Goal: Task Accomplishment & Management: Manage account settings

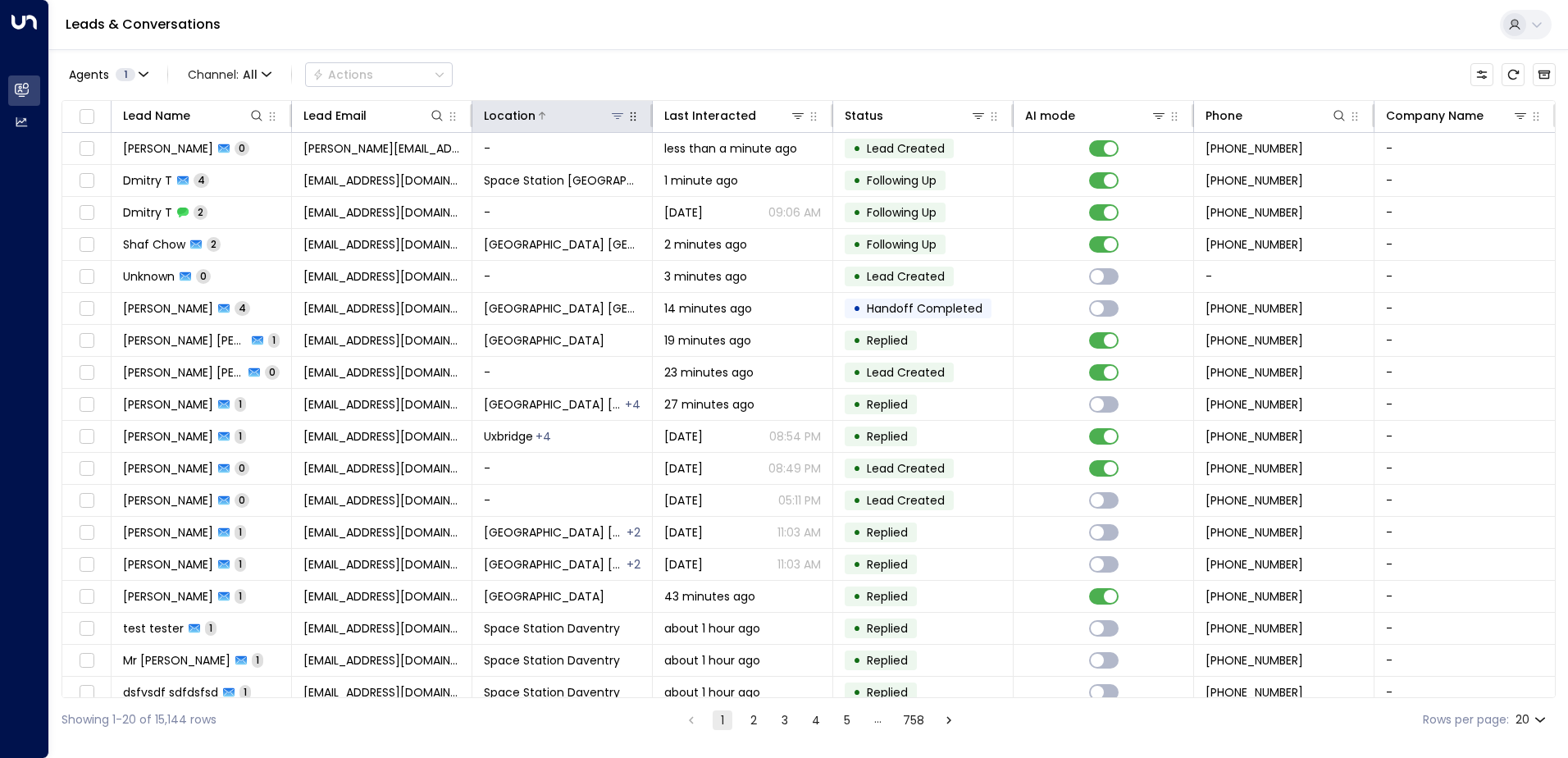
click at [621, 118] on icon at bounding box center [618, 116] width 13 height 13
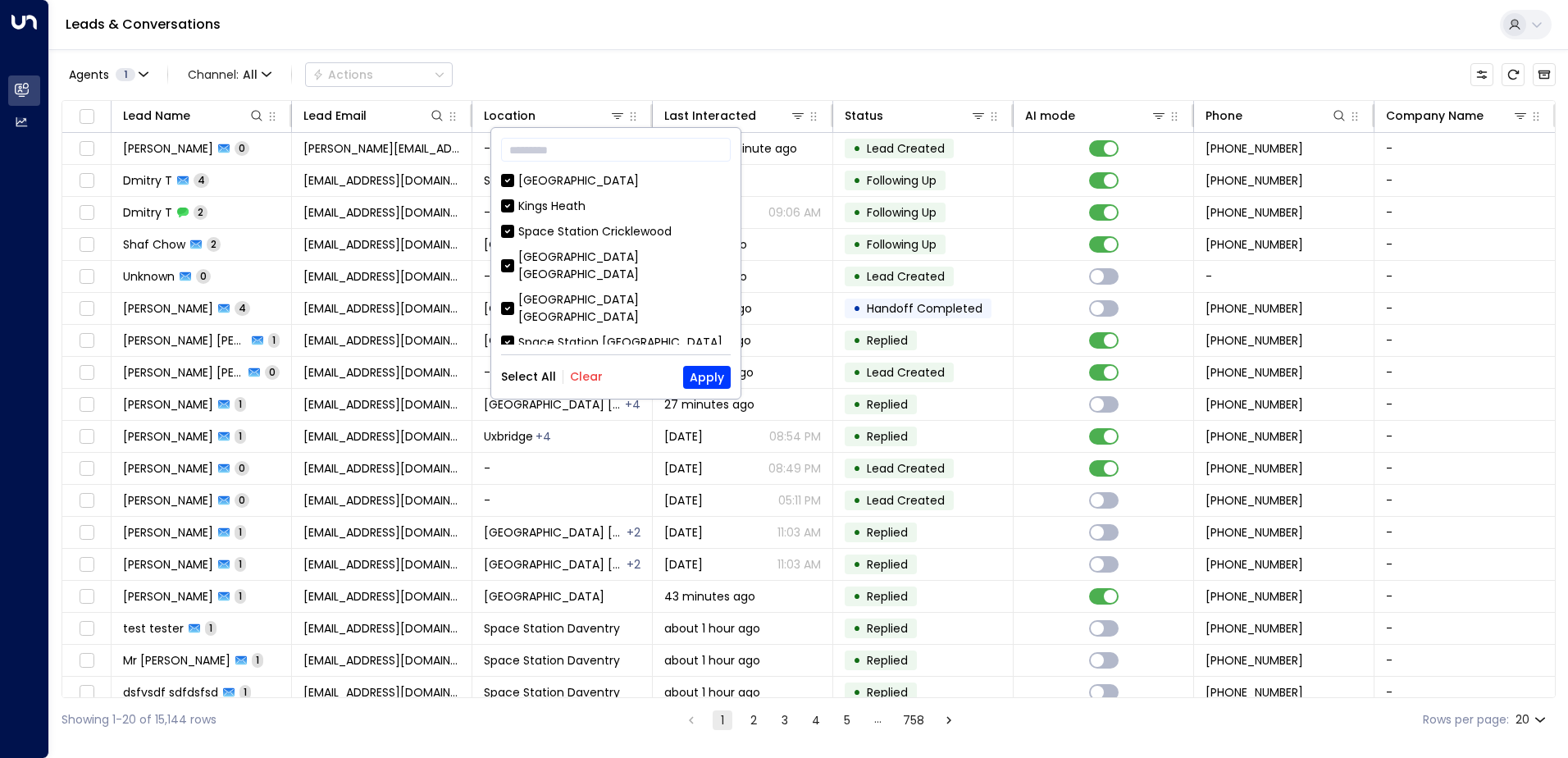
click at [584, 378] on button "Clear" at bounding box center [586, 376] width 33 height 13
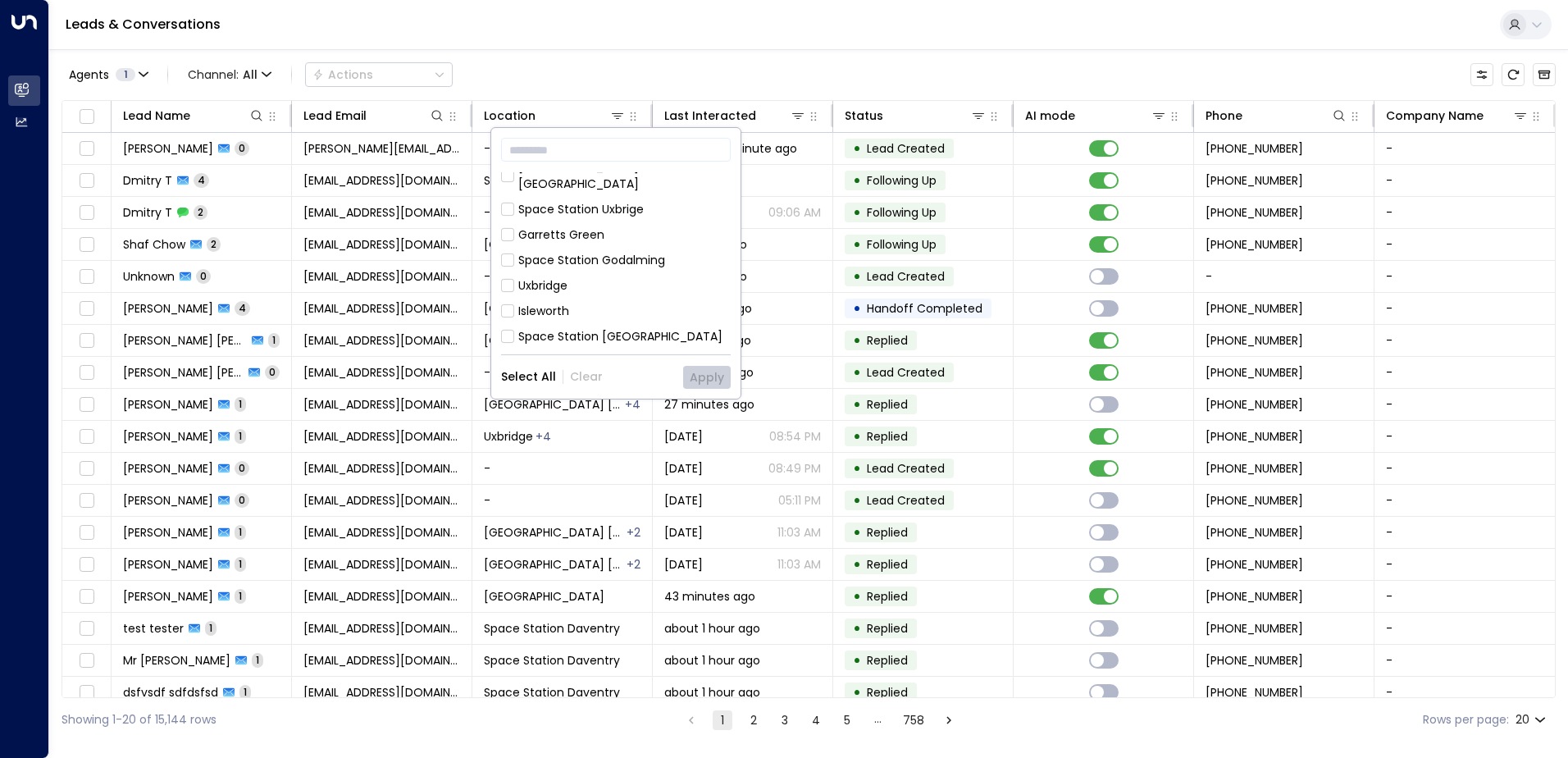
scroll to position [938, 0]
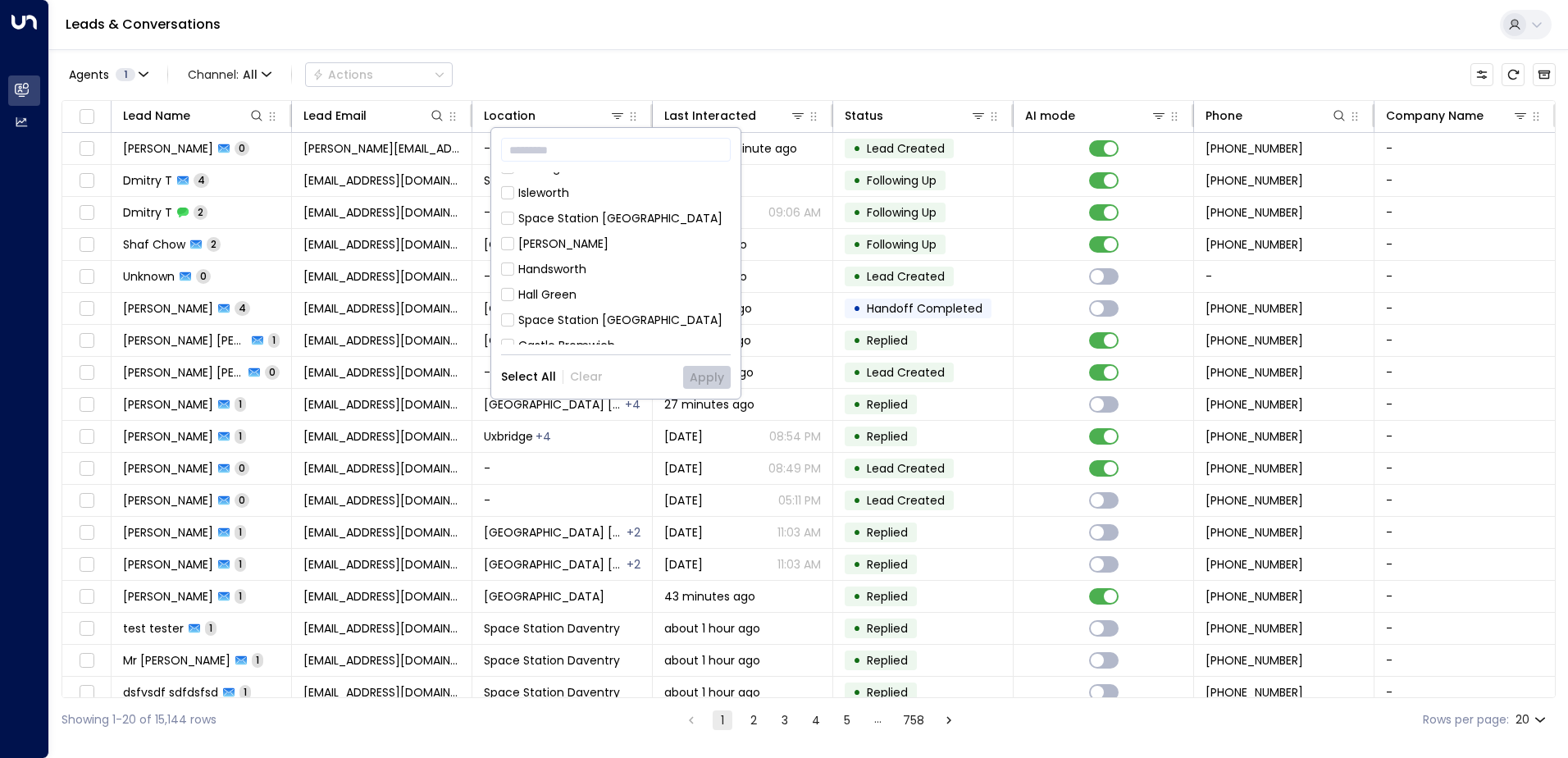
click at [610, 405] on div "Space Station [GEOGRAPHIC_DATA]" at bounding box center [620, 413] width 204 height 17
click at [722, 374] on button "Apply" at bounding box center [707, 377] width 48 height 23
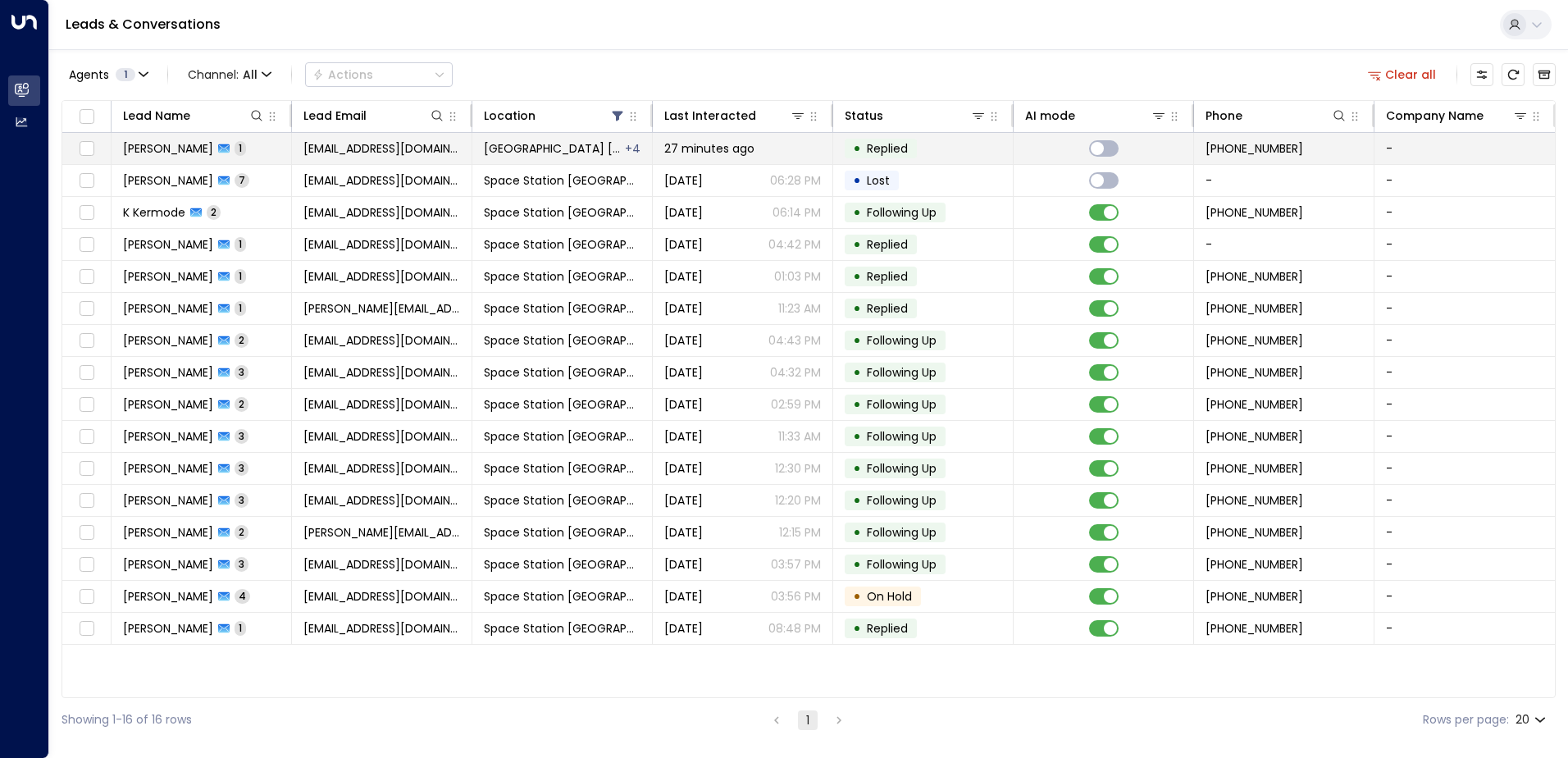
click at [436, 146] on span "[EMAIL_ADDRESS][DOMAIN_NAME]" at bounding box center [381, 149] width 156 height 17
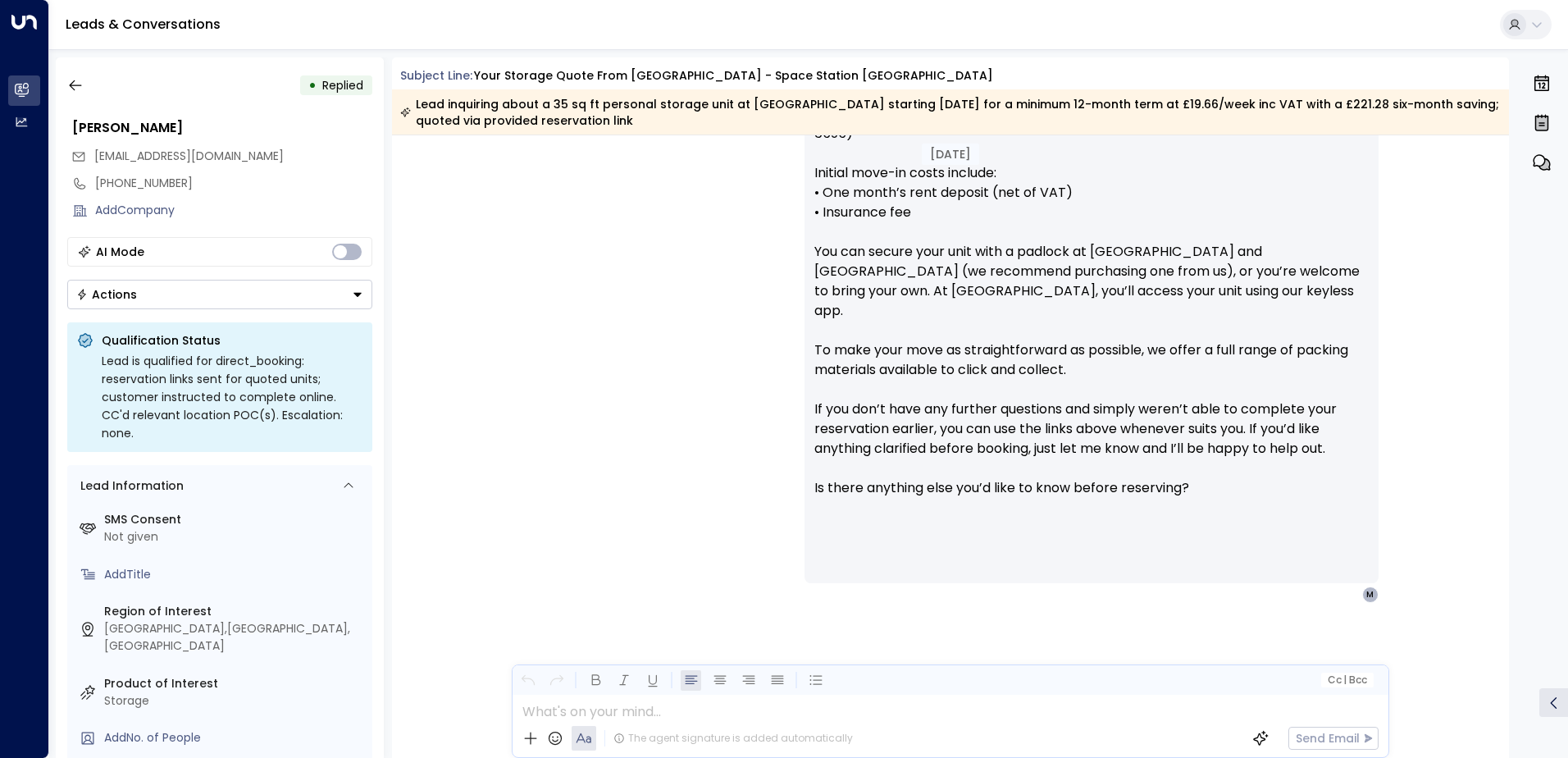
scroll to position [801, 0]
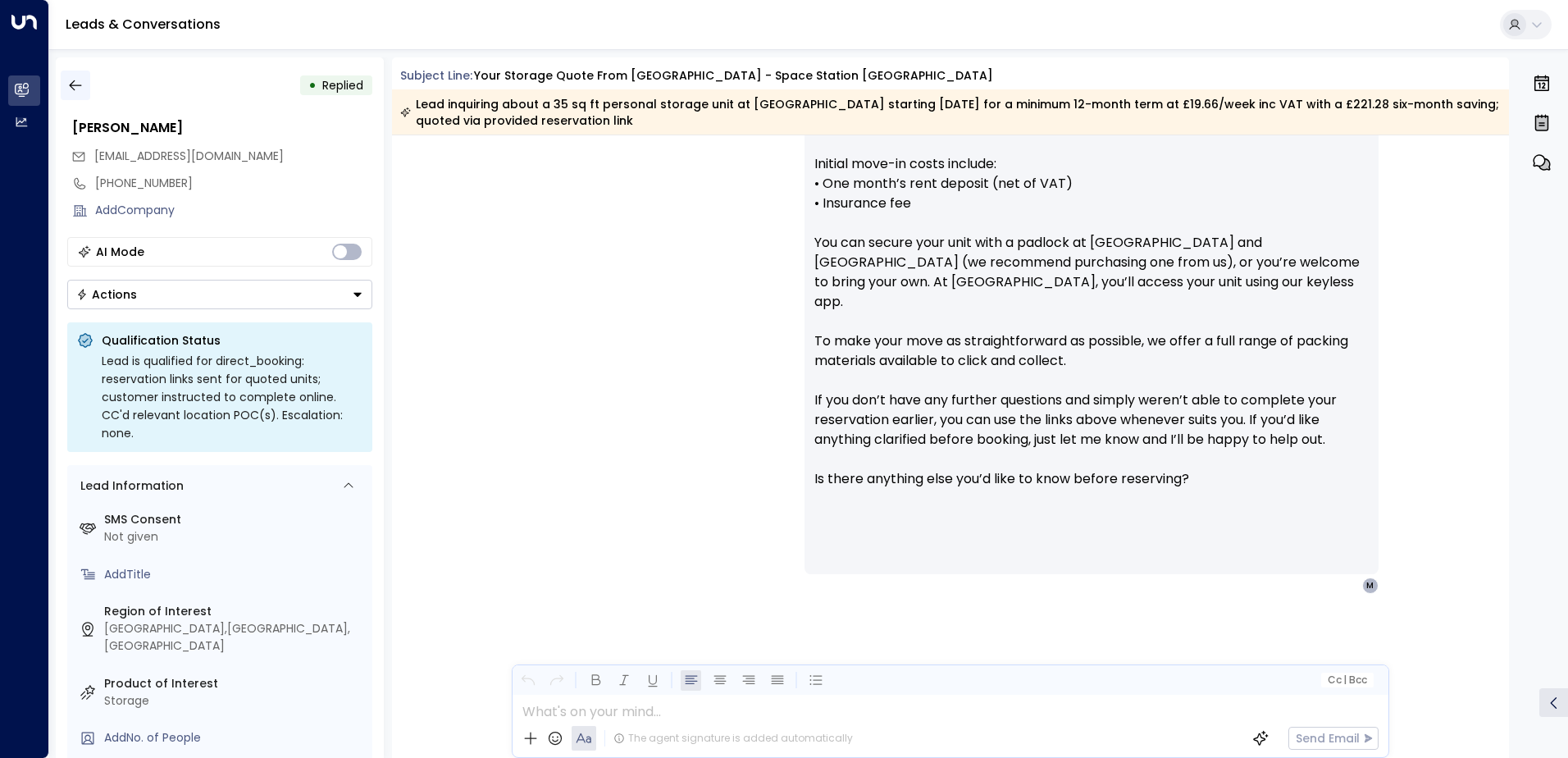
click at [65, 85] on button "button" at bounding box center [75, 85] width 29 height 29
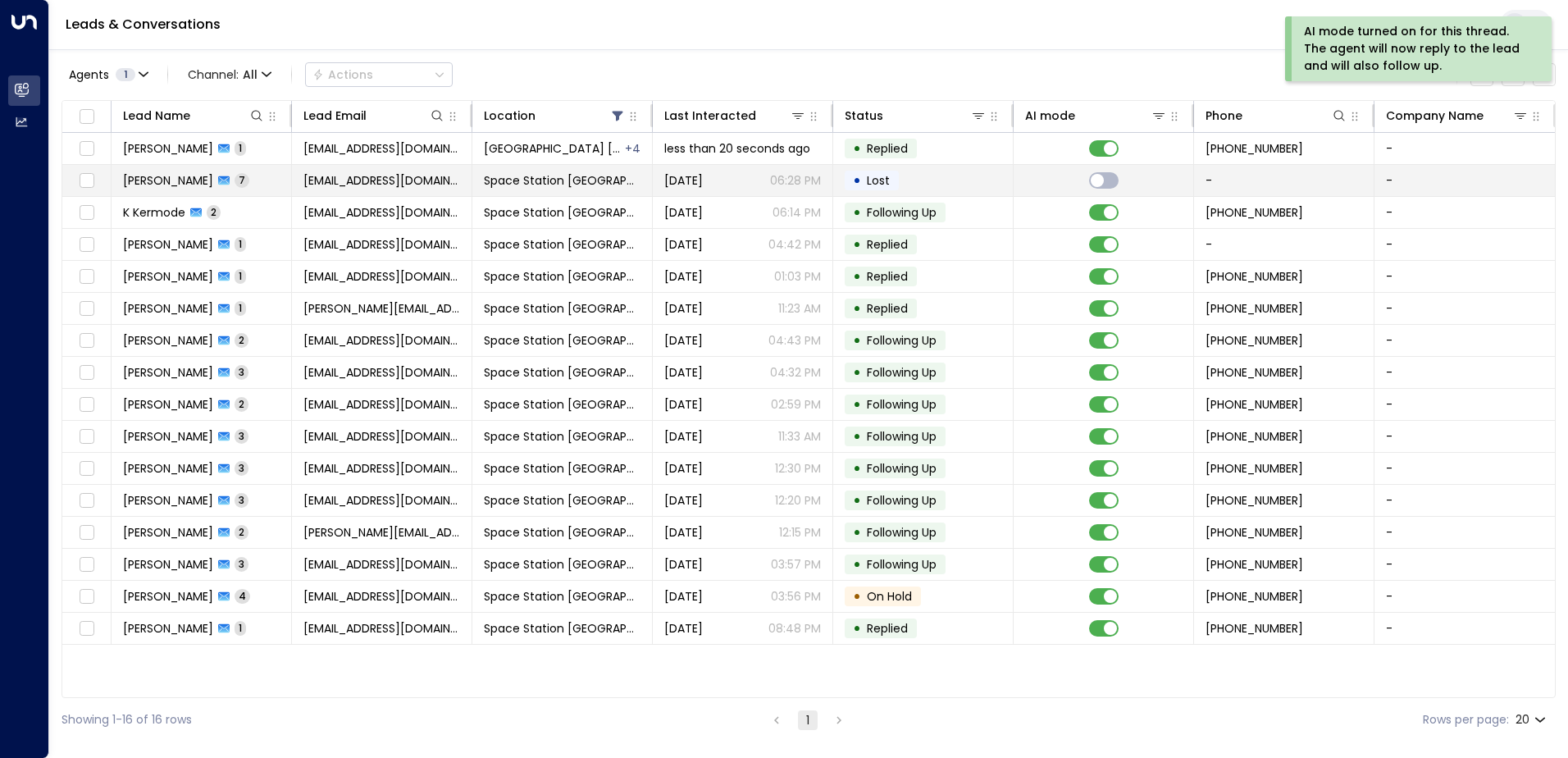
click at [574, 183] on span "Space Station [GEOGRAPHIC_DATA]" at bounding box center [562, 180] width 156 height 17
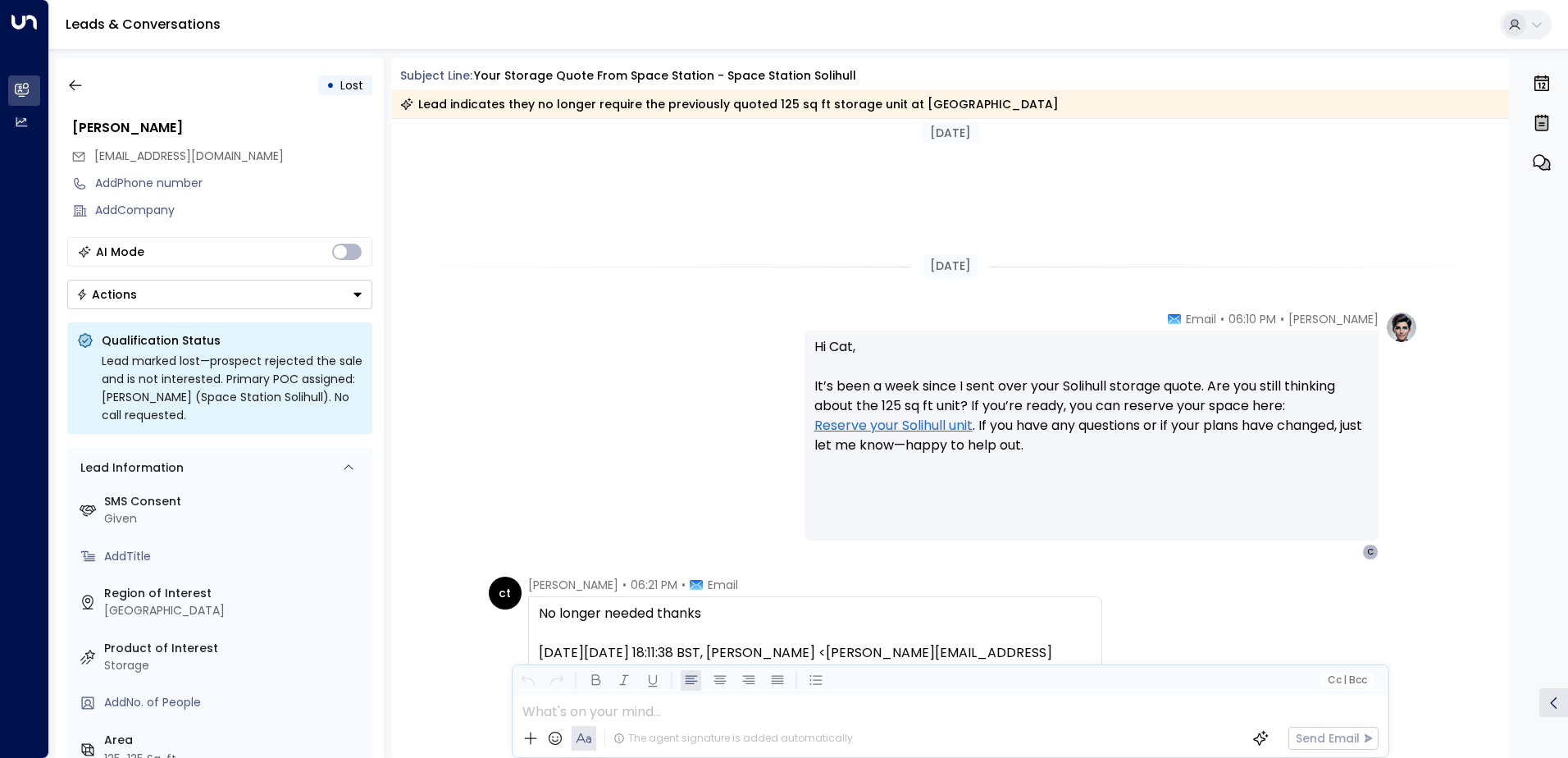
scroll to position [3377, 0]
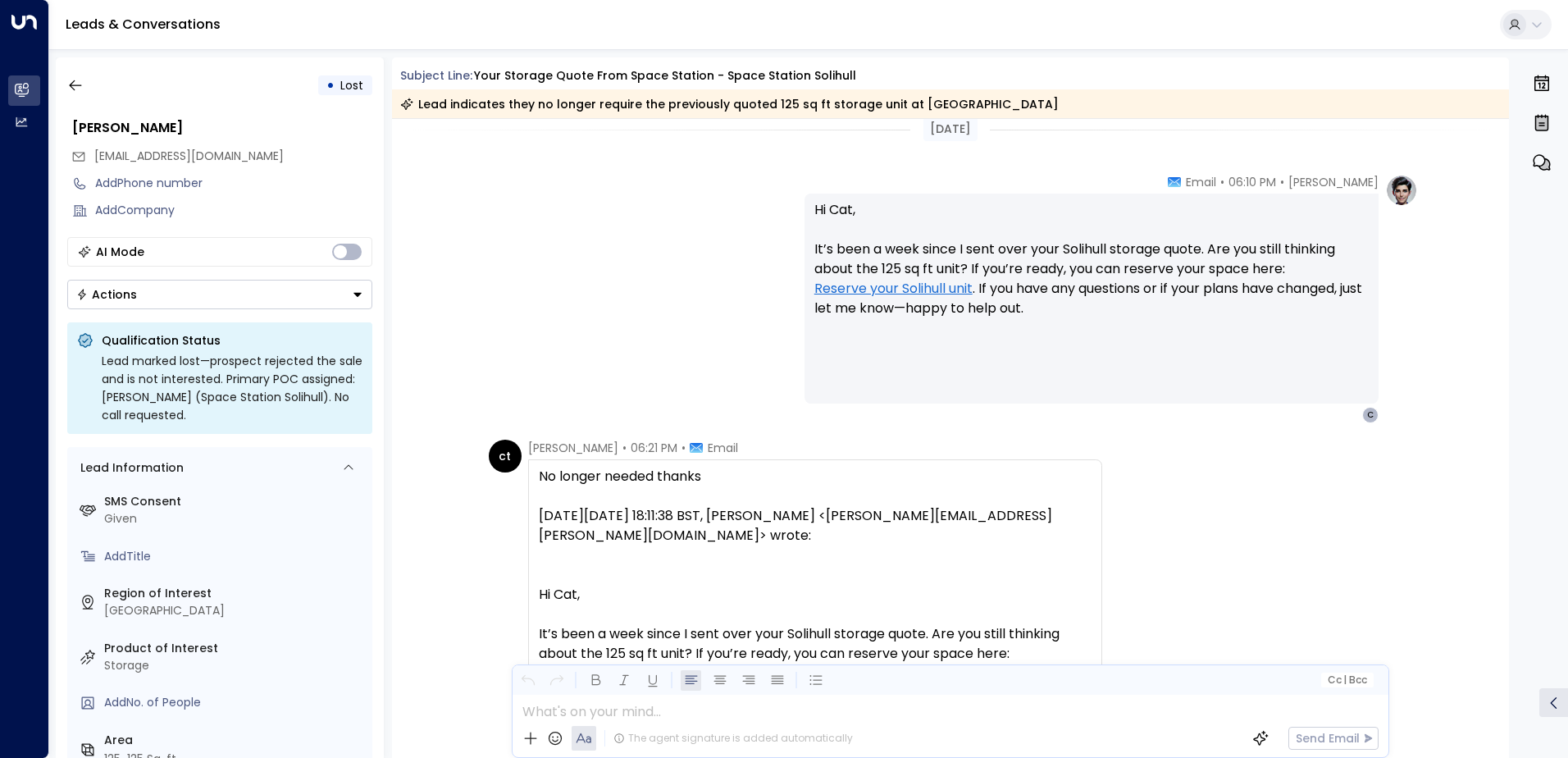
click at [90, 95] on div "• Lost" at bounding box center [220, 85] width 305 height 29
click at [84, 93] on button "button" at bounding box center [75, 85] width 29 height 29
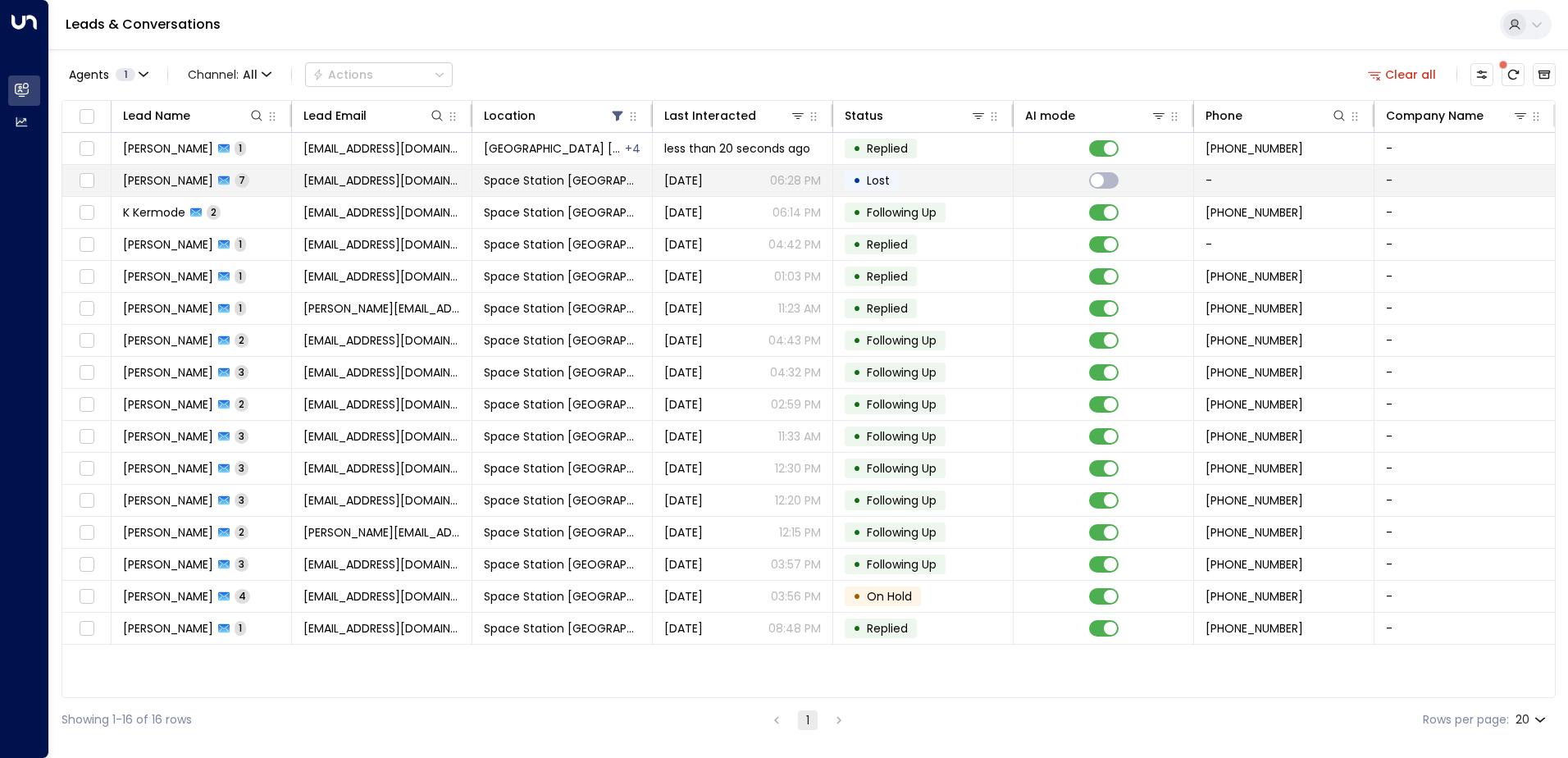
click at [446, 164] on td "[EMAIL_ADDRESS][DOMAIN_NAME]" at bounding box center [382, 180] width 180 height 31
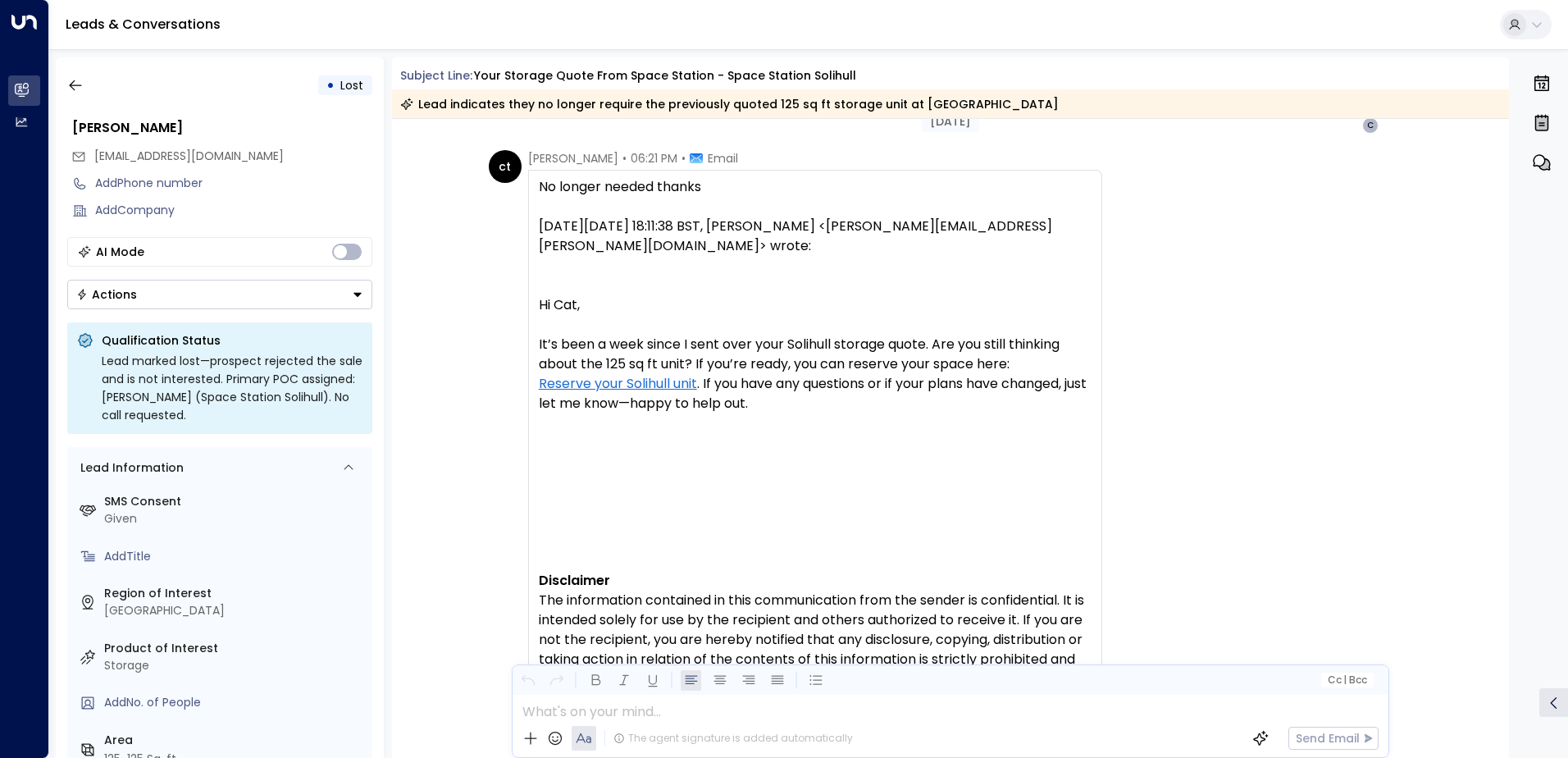
scroll to position [3790, 0]
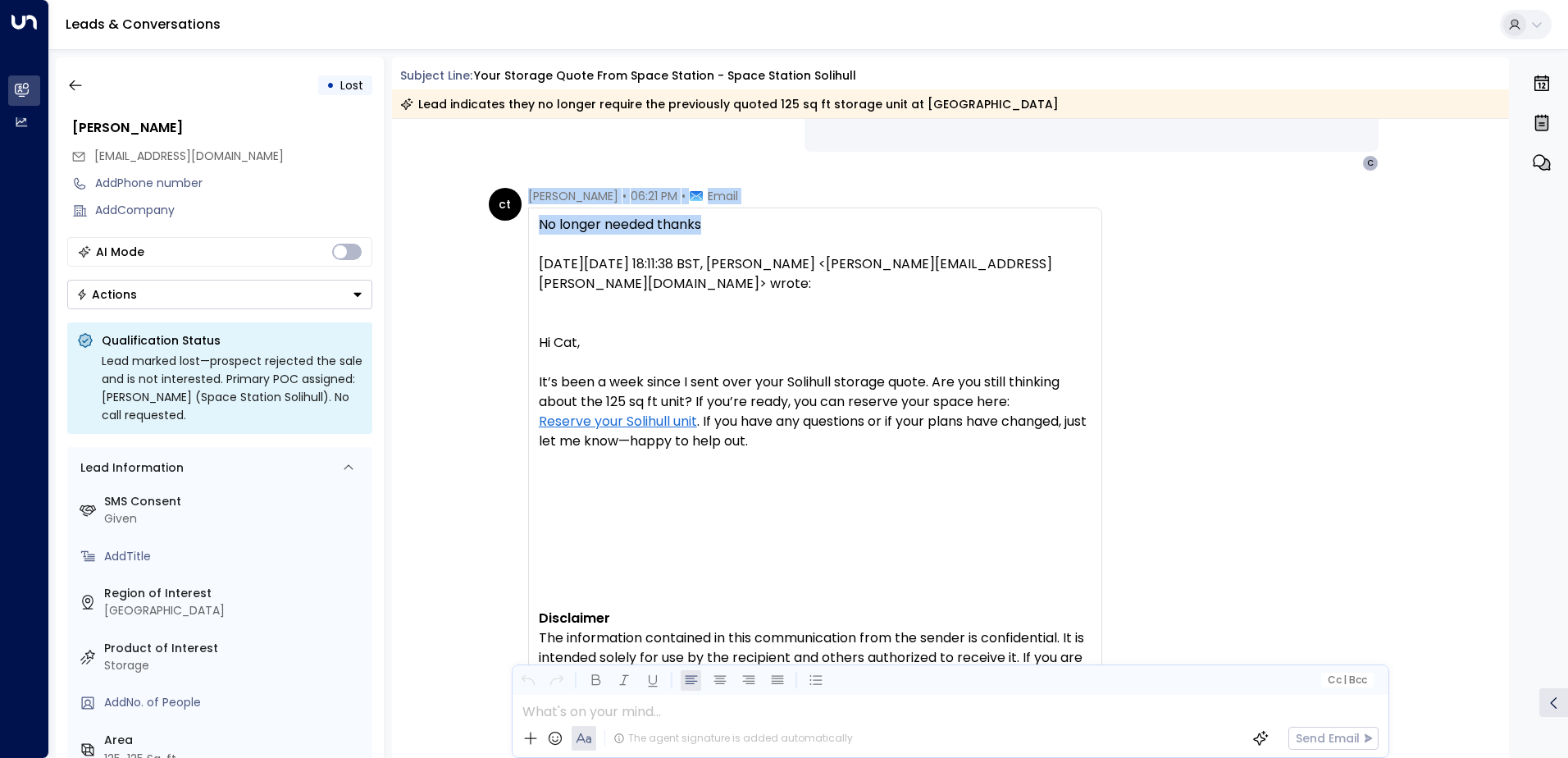
drag, startPoint x: 718, startPoint y: 226, endPoint x: 505, endPoint y: 223, distance: 213.0
click at [505, 223] on div "ct [PERSON_NAME] • 06:21 PM • Email No longer needed thanks [DATE][DATE] 18:11:…" at bounding box center [796, 549] width 614 height 723
click at [710, 230] on div "No longer needed thanks" at bounding box center [815, 224] width 553 height 19
drag, startPoint x: 727, startPoint y: 230, endPoint x: 530, endPoint y: 231, distance: 197.0
click at [530, 231] on div "No longer needed thanks [DATE][DATE] 18:11:38 BST, [PERSON_NAME] <[PERSON_NAME]…" at bounding box center [815, 549] width 574 height 684
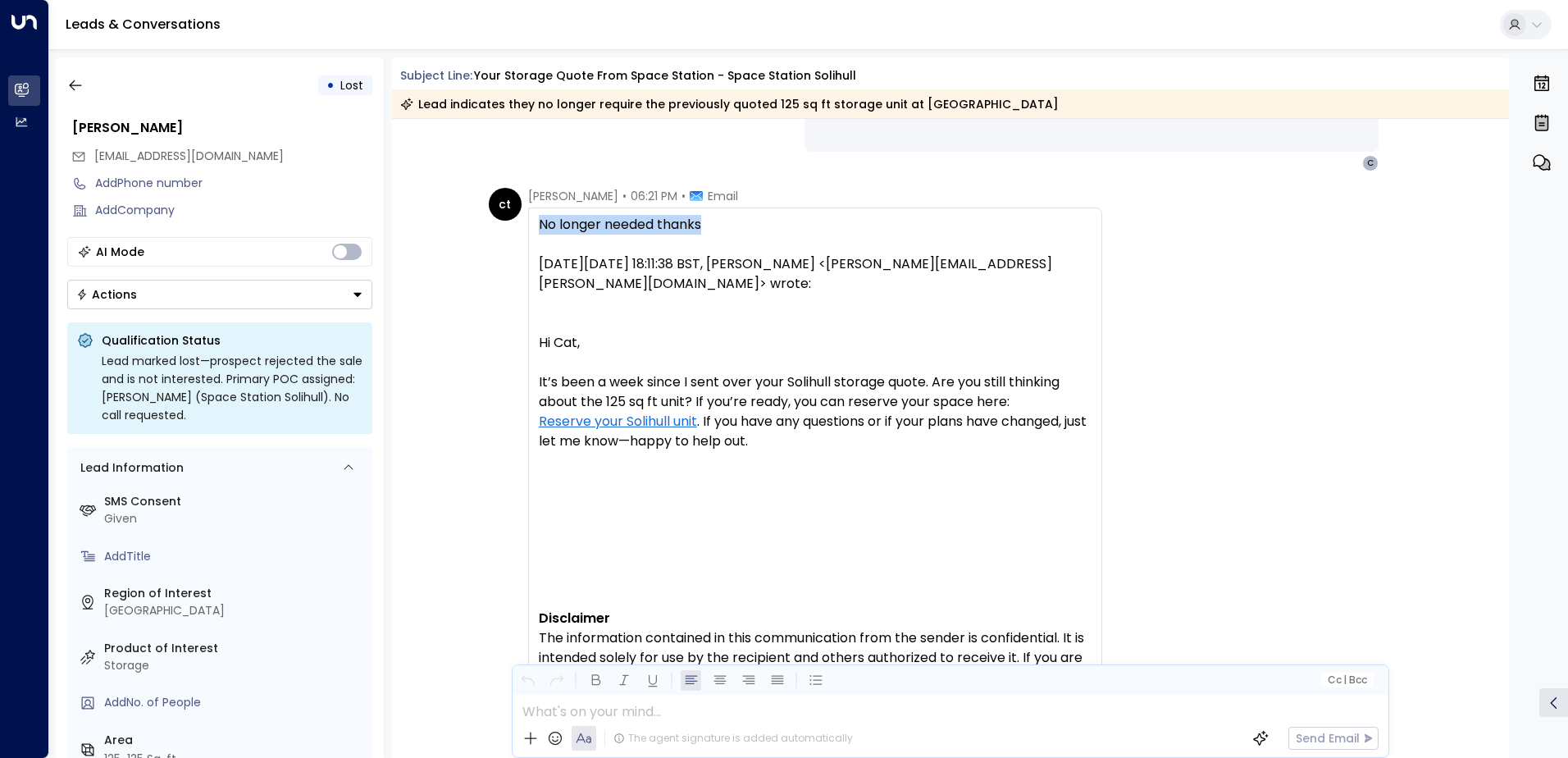
copy div "No longer needed thanks"
click at [232, 289] on button "Actions" at bounding box center [220, 294] width 305 height 29
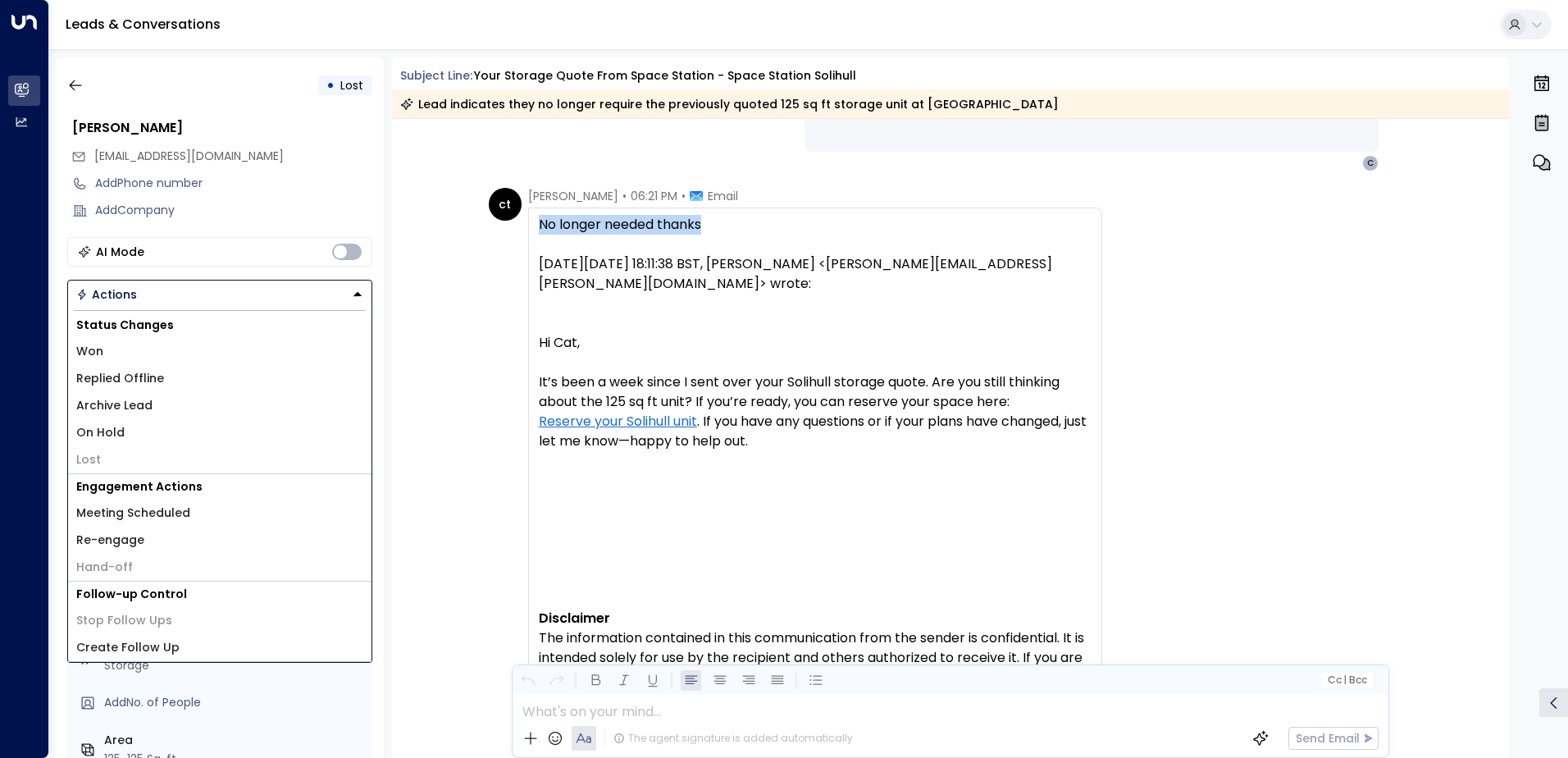
click at [267, 399] on li "Archive Lead" at bounding box center [220, 405] width 303 height 27
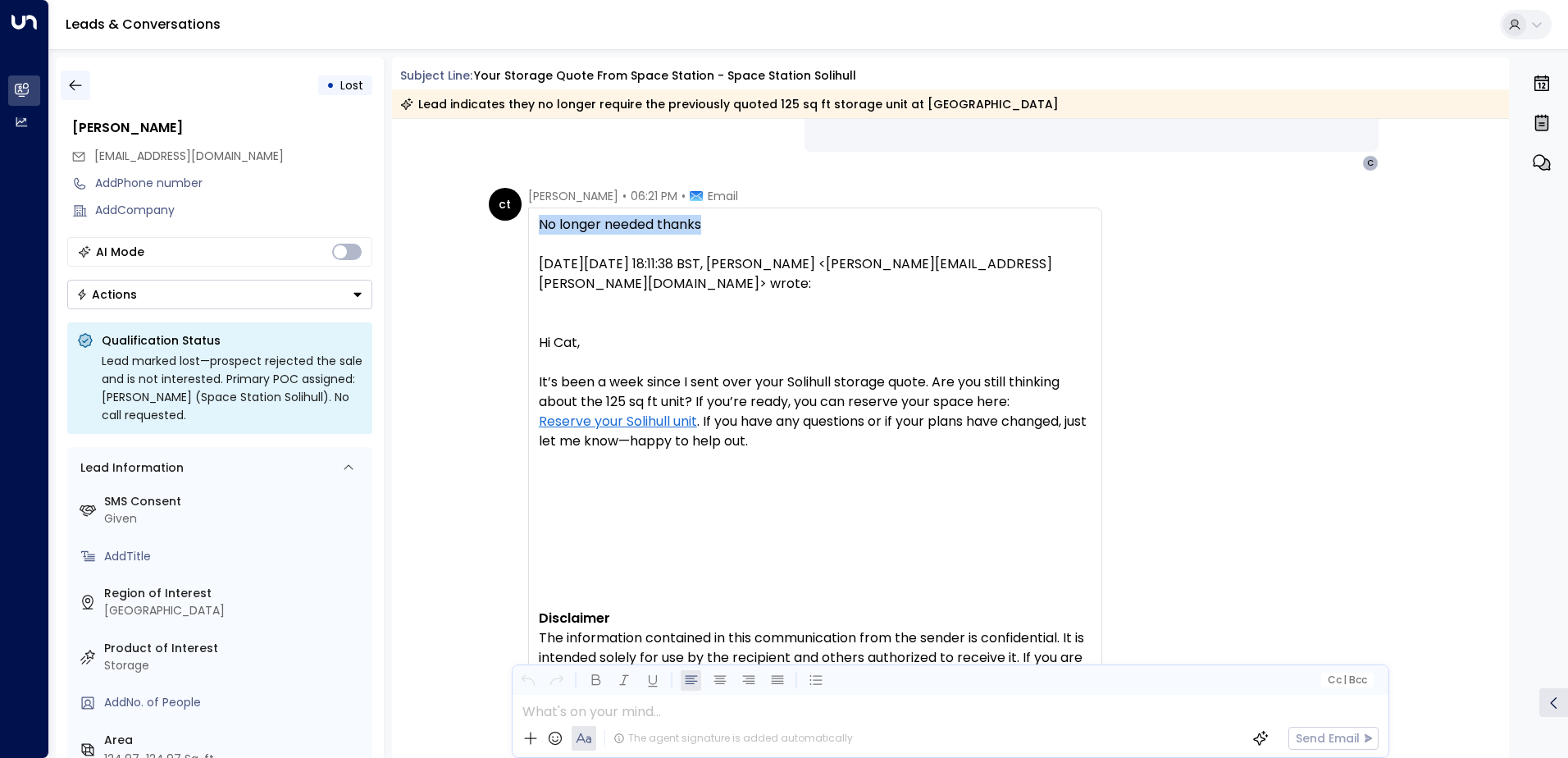
click at [83, 88] on button "button" at bounding box center [75, 85] width 29 height 29
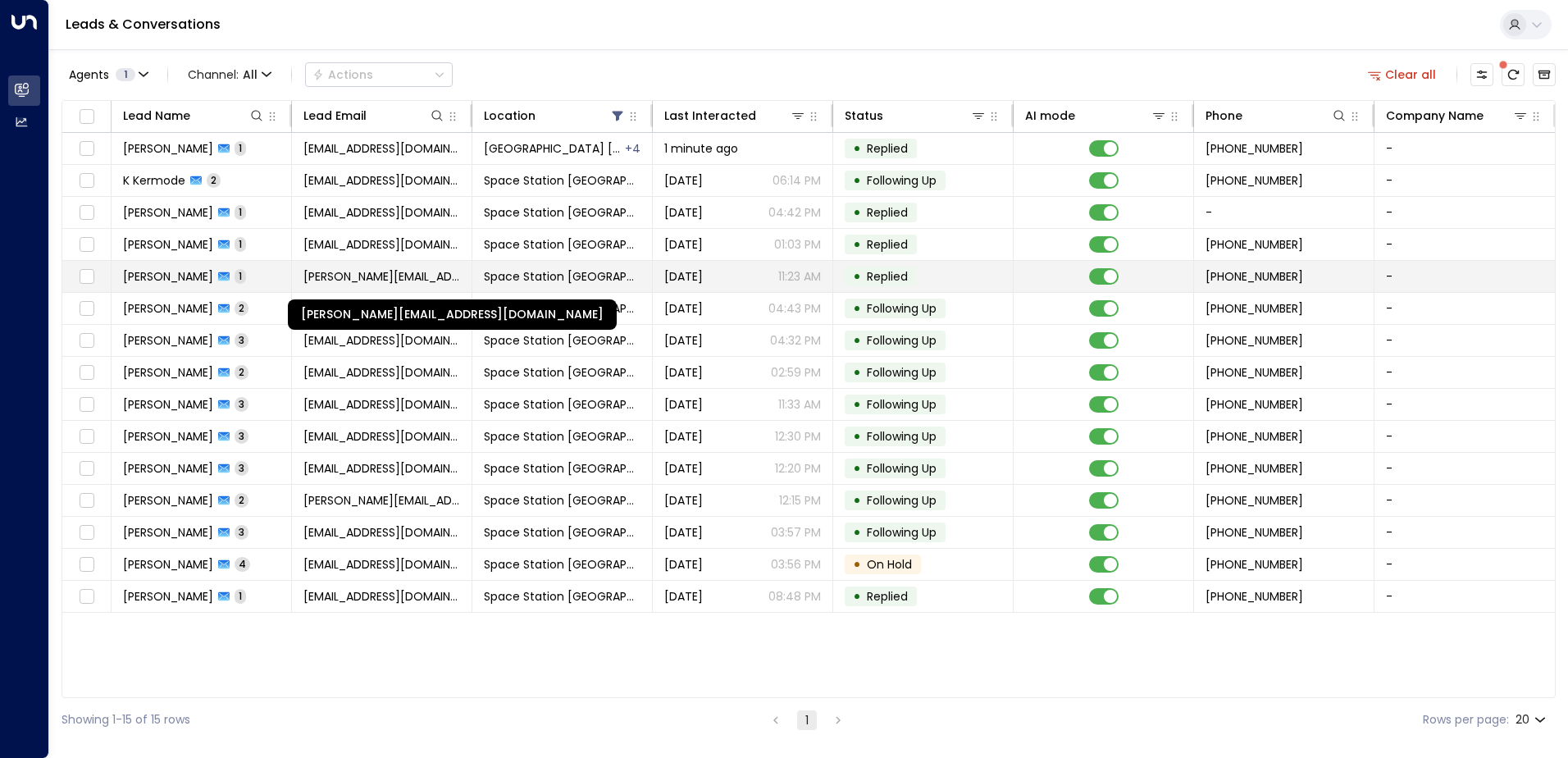
click at [380, 283] on span "[PERSON_NAME][EMAIL_ADDRESS][DOMAIN_NAME]" at bounding box center [381, 277] width 156 height 17
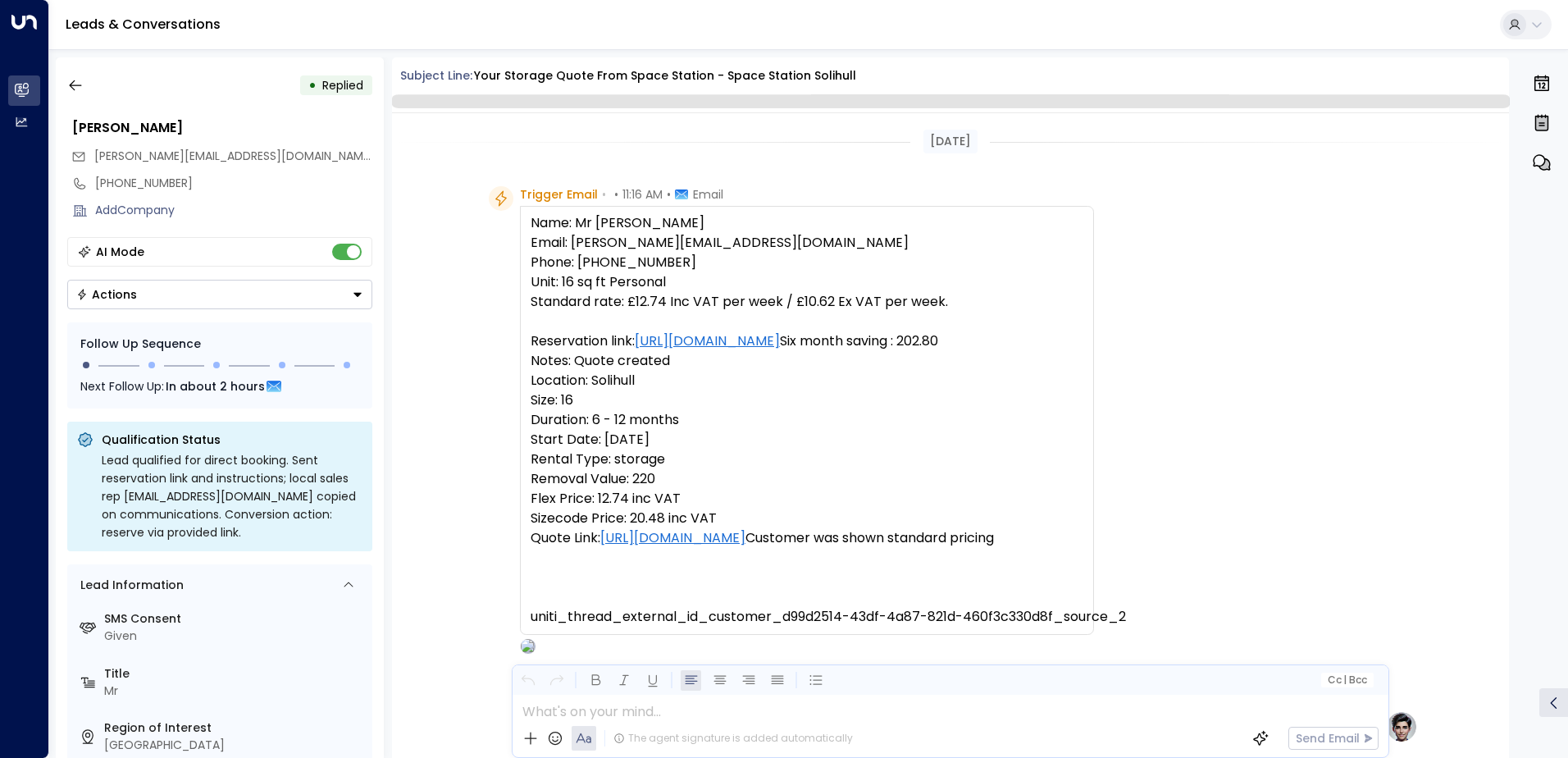
scroll to position [740, 0]
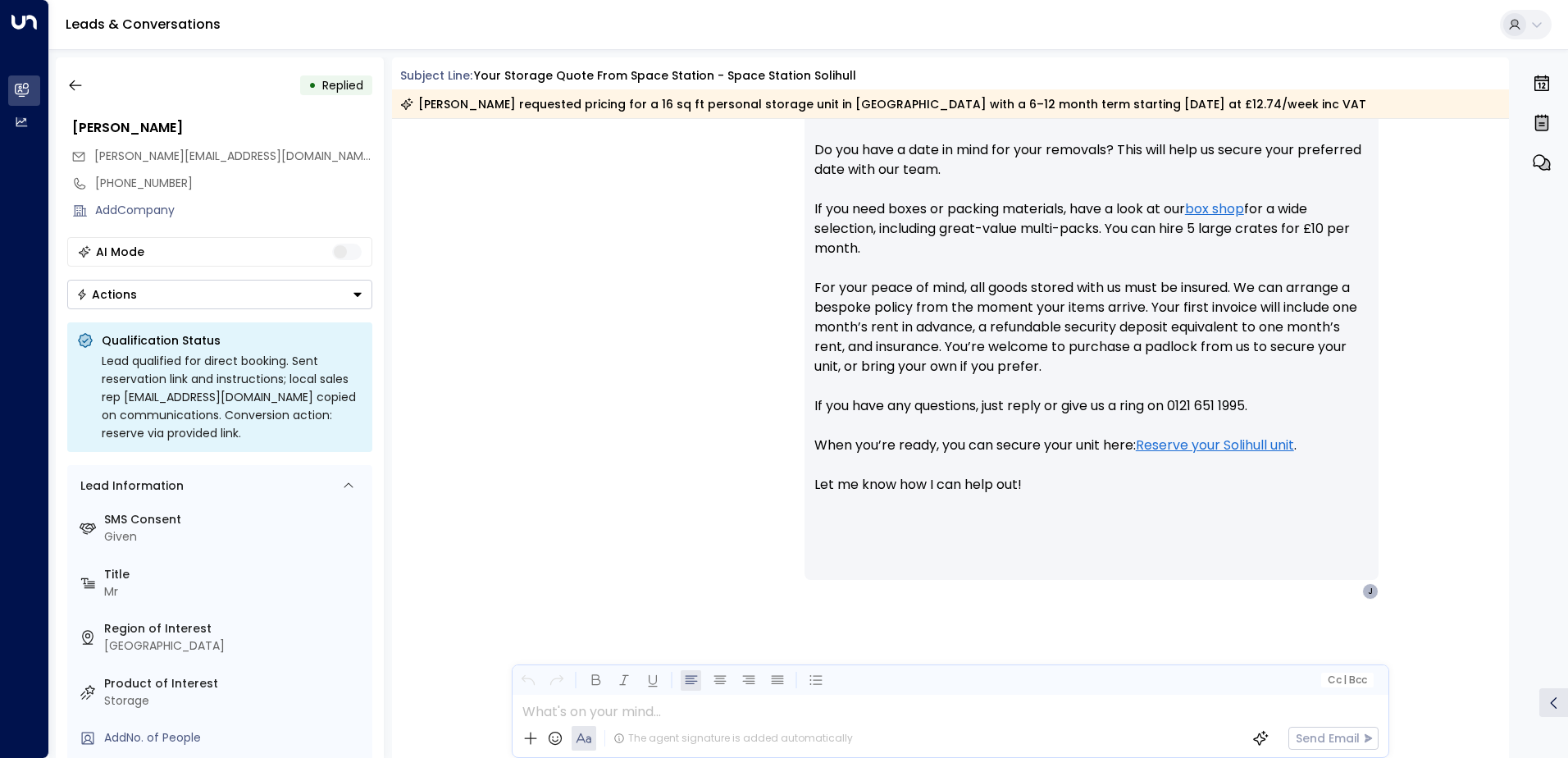
click at [270, 305] on button "Actions" at bounding box center [220, 294] width 305 height 29
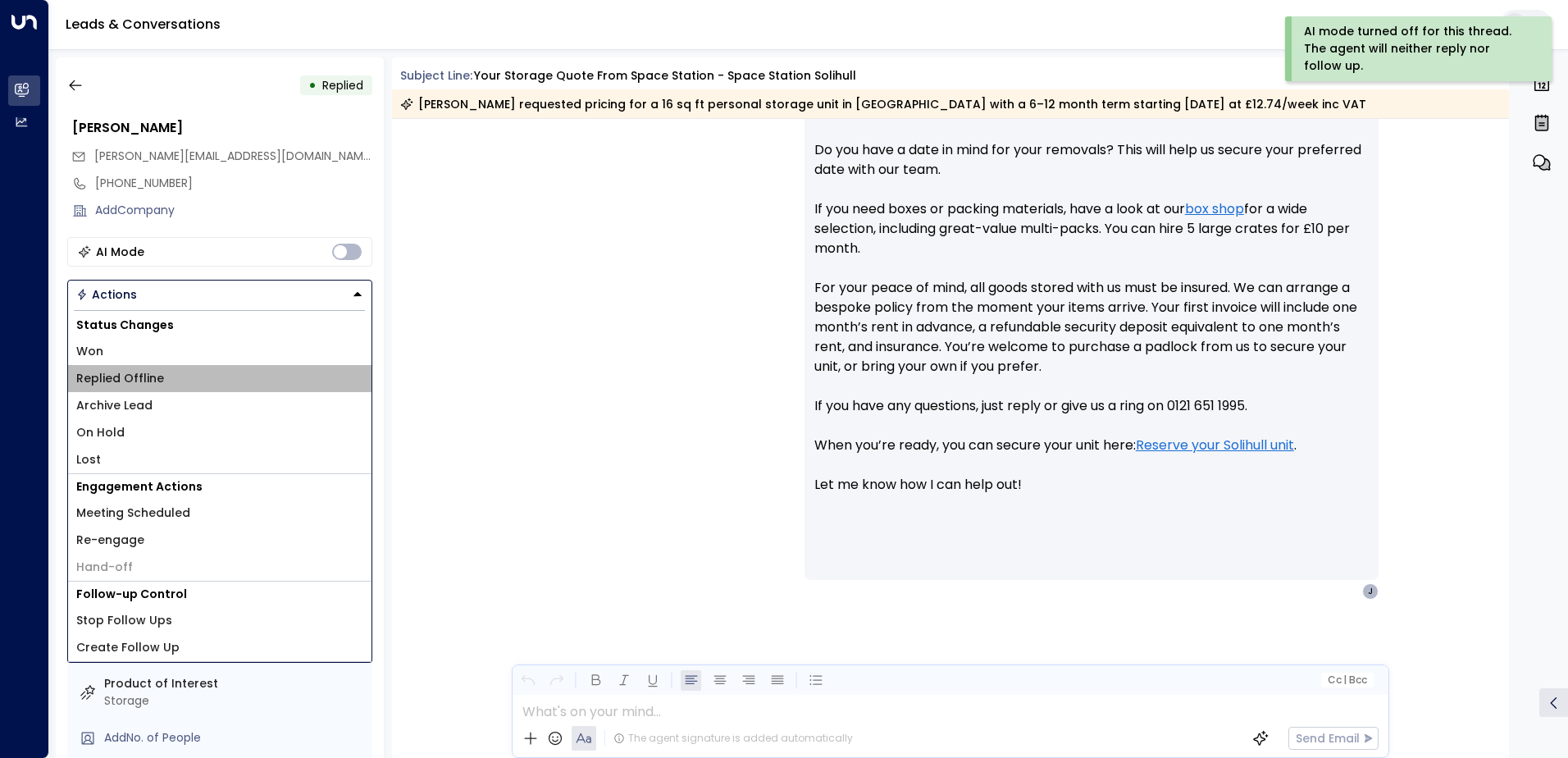
drag, startPoint x: 172, startPoint y: 385, endPoint x: 256, endPoint y: 314, distance: 110.0
click at [171, 385] on li "Replied Offline" at bounding box center [220, 378] width 303 height 27
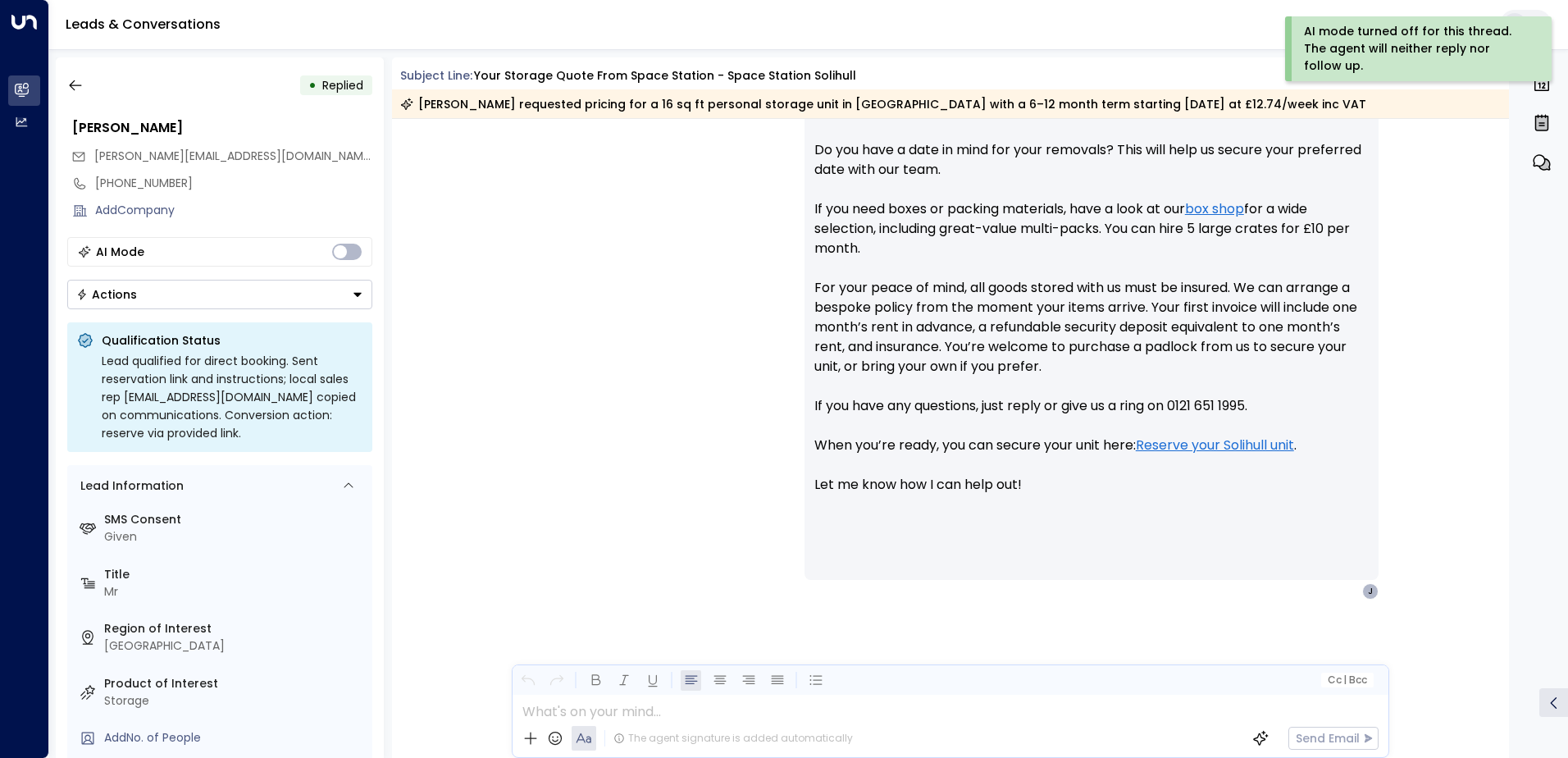
click at [271, 287] on button "Actions" at bounding box center [220, 294] width 305 height 29
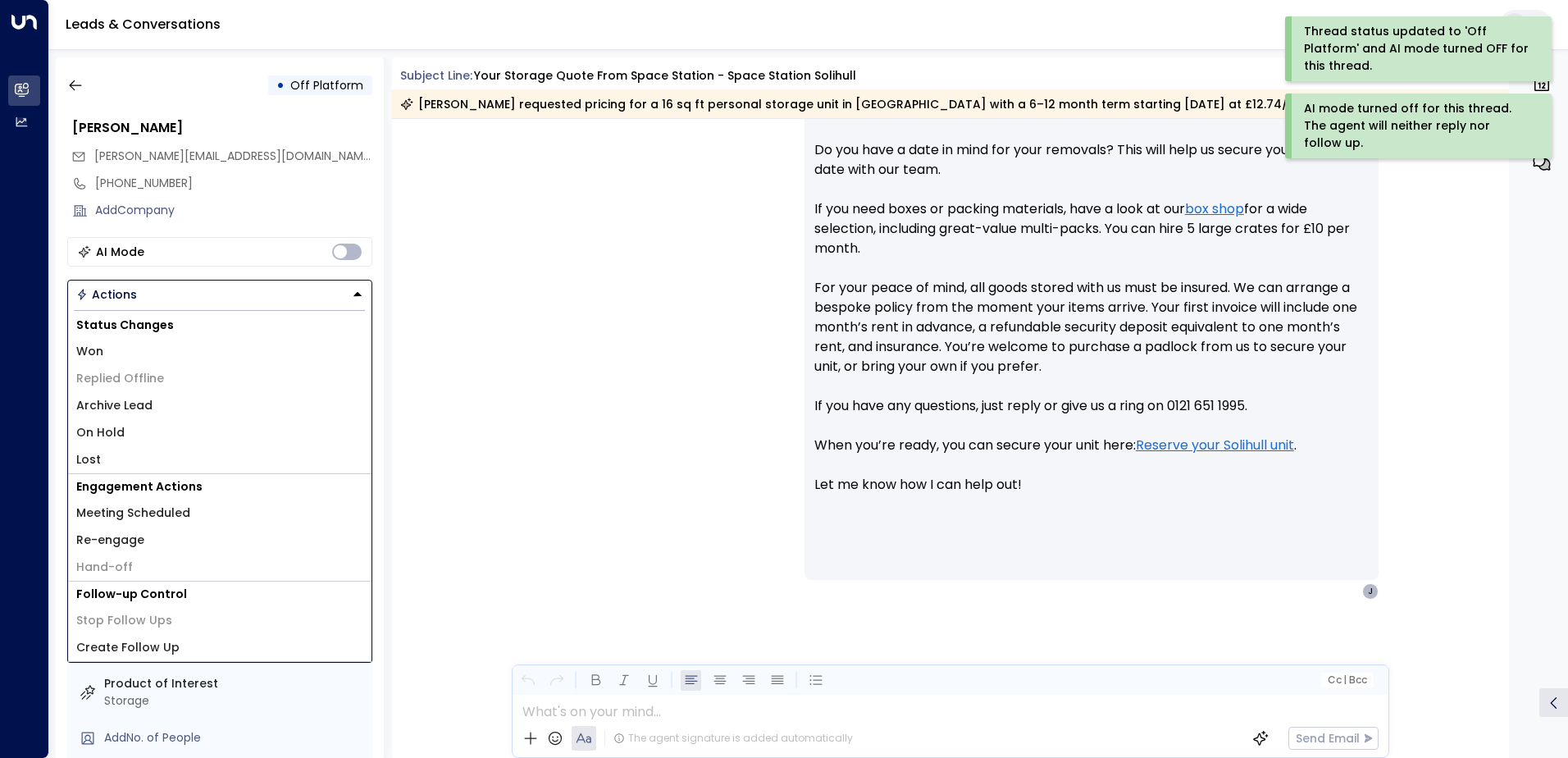
click at [172, 396] on li "Archive Lead" at bounding box center [220, 405] width 303 height 27
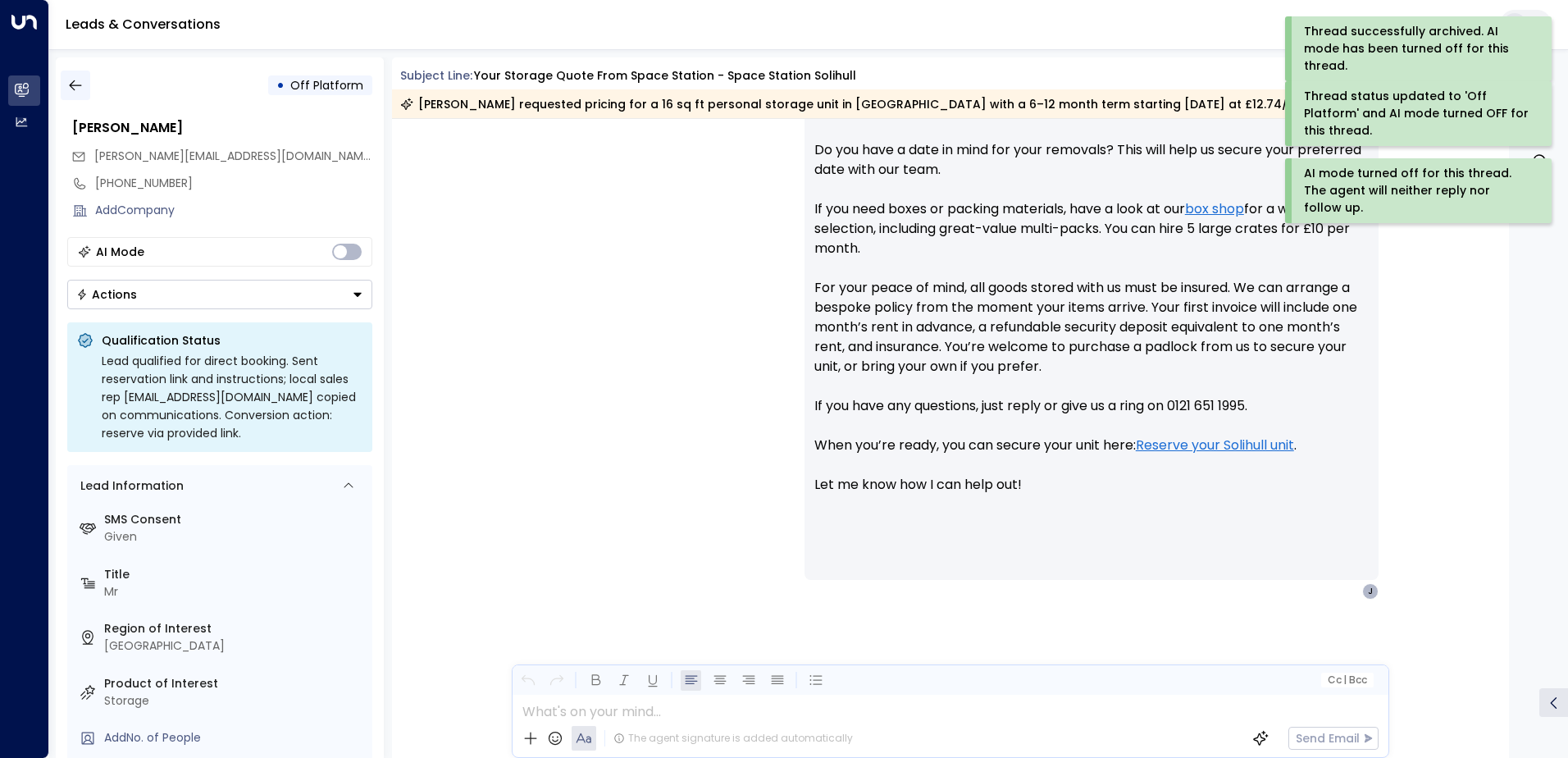
click at [82, 80] on icon "button" at bounding box center [75, 85] width 17 height 17
